Goal: Task Accomplishment & Management: Manage account settings

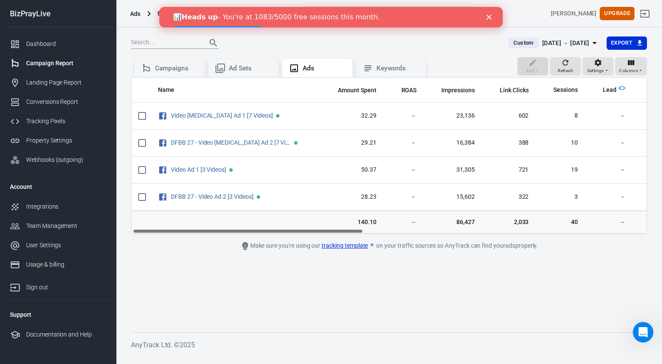
scroll to position [0, 3]
click at [57, 66] on div "Campaign Report" at bounding box center [66, 63] width 80 height 9
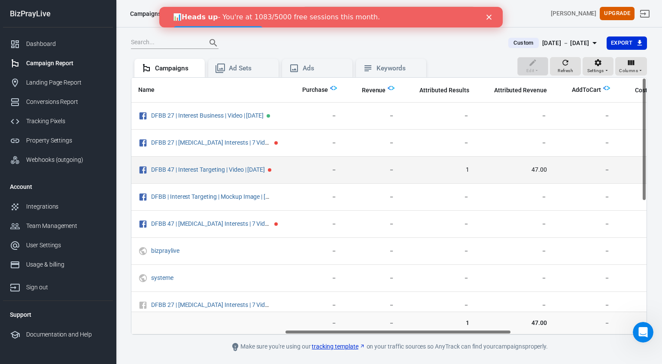
scroll to position [0, 350]
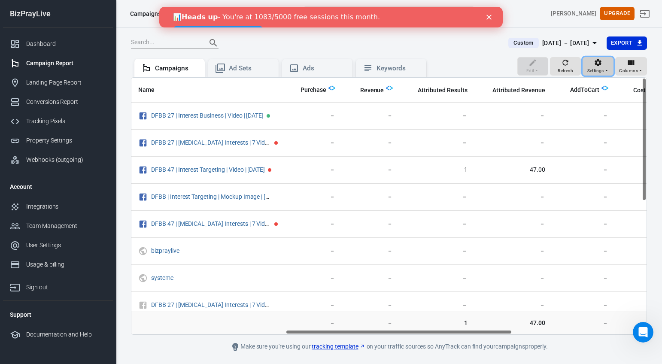
click at [607, 61] on div "Settings" at bounding box center [598, 66] width 22 height 16
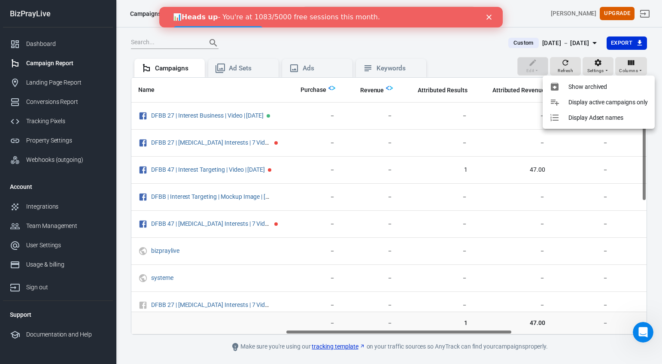
click at [603, 67] on div at bounding box center [331, 182] width 662 height 364
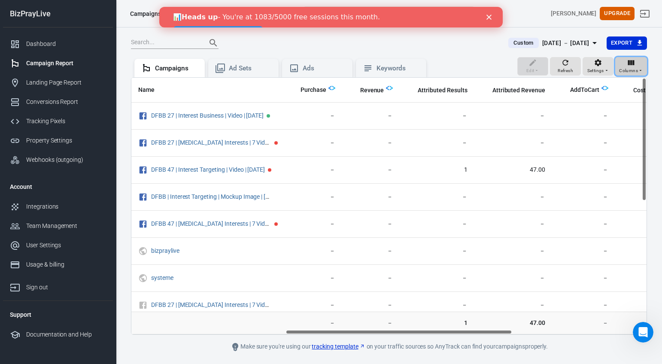
click at [640, 68] on icon "button" at bounding box center [640, 70] width 5 height 5
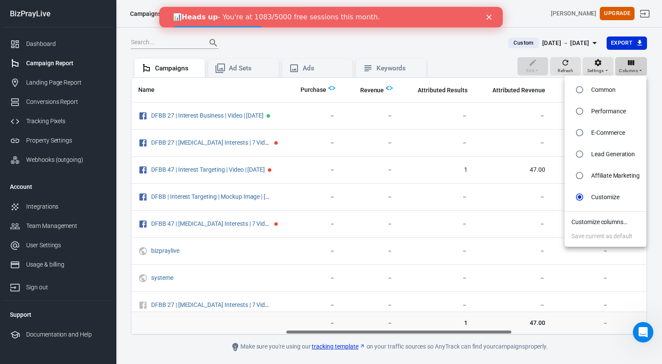
click at [640, 68] on div at bounding box center [331, 182] width 662 height 364
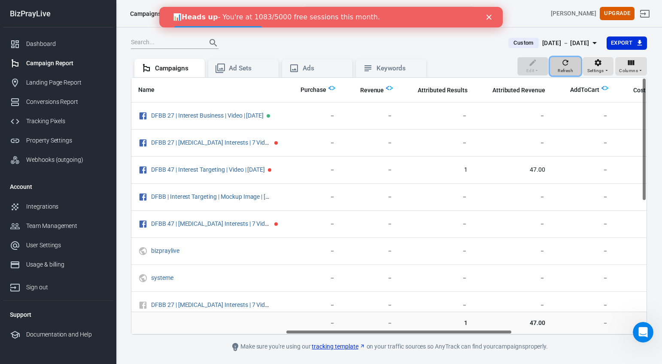
click at [566, 66] on icon "button" at bounding box center [565, 62] width 9 height 9
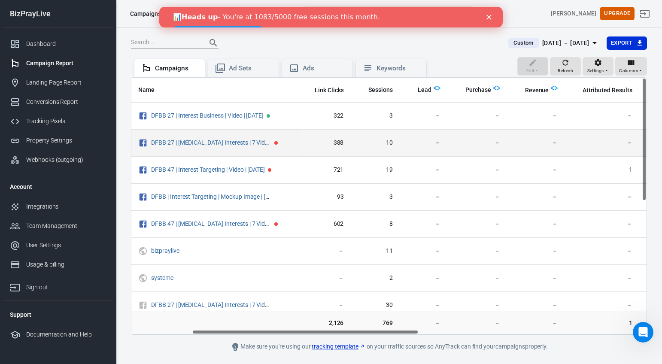
scroll to position [0, 188]
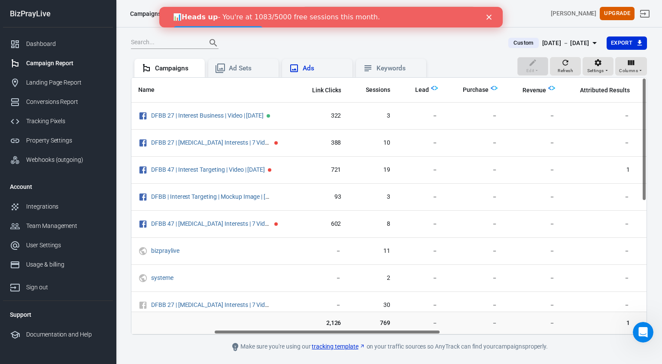
click at [329, 68] on div "Ads" at bounding box center [324, 68] width 43 height 9
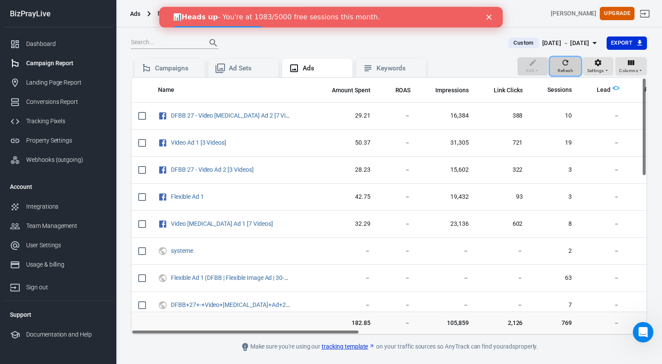
click at [574, 68] on button "Refresh" at bounding box center [565, 66] width 31 height 19
click at [599, 69] on span "Settings" at bounding box center [595, 71] width 17 height 8
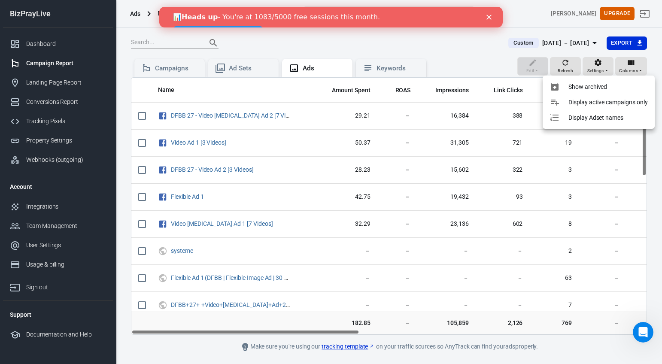
click at [588, 87] on p "Show archived" at bounding box center [587, 86] width 39 height 9
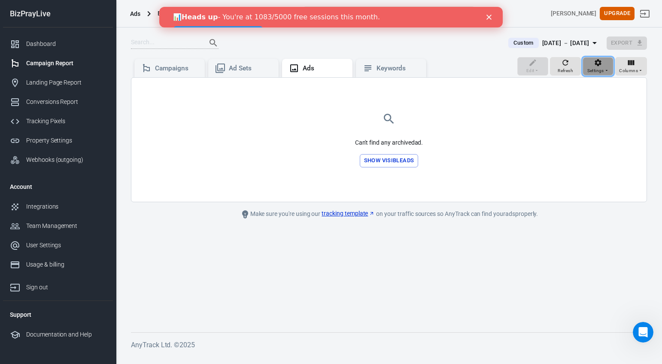
click at [602, 69] on span "Settings" at bounding box center [595, 71] width 17 height 8
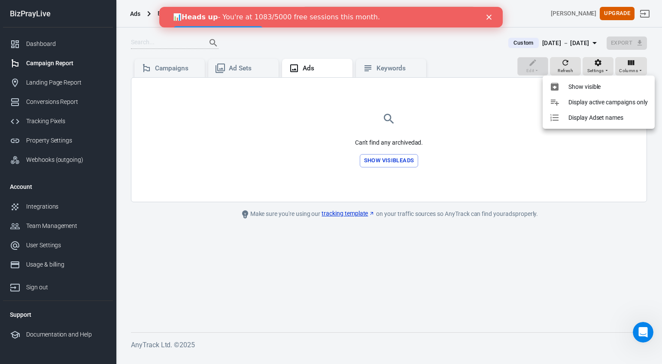
click at [598, 87] on p "Show visible" at bounding box center [584, 86] width 32 height 9
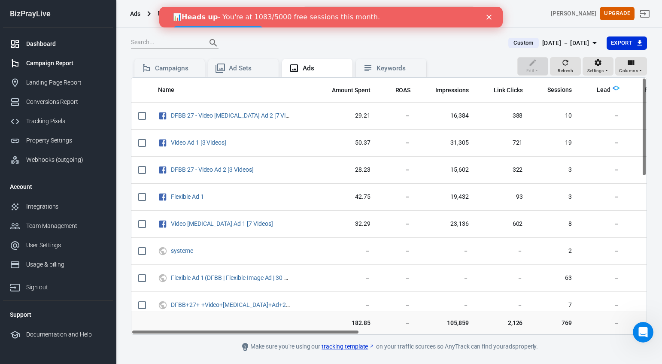
click at [49, 45] on div "Dashboard" at bounding box center [66, 43] width 80 height 9
